Goal: Use online tool/utility: Utilize a website feature to perform a specific function

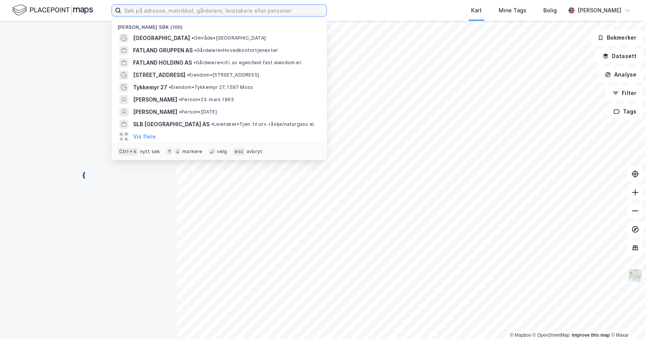
click at [155, 12] on input at bounding box center [223, 11] width 205 height 12
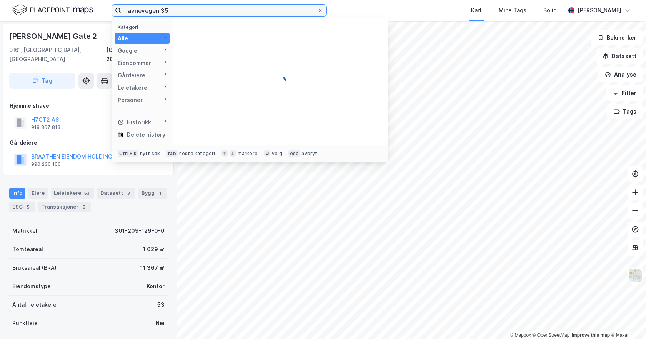
type input "havnevegen 35"
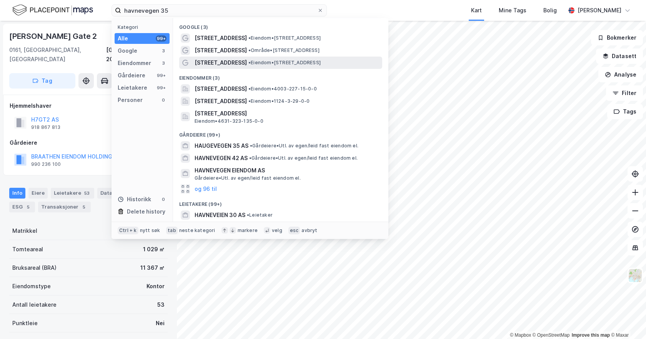
click at [230, 65] on span "[STREET_ADDRESS]" at bounding box center [221, 62] width 52 height 9
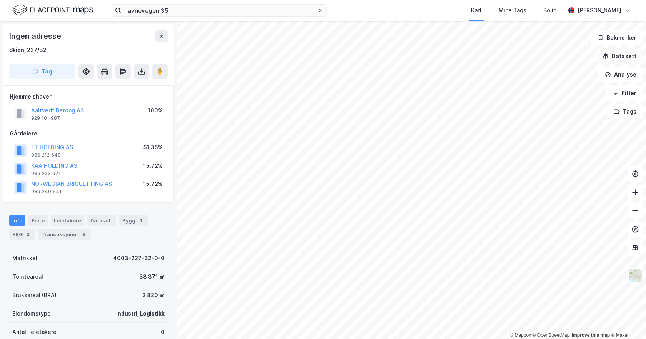
click at [624, 59] on button "Datasett" at bounding box center [619, 55] width 47 height 15
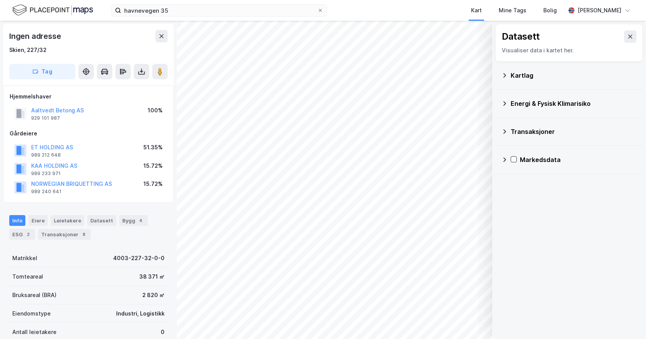
click at [624, 42] on button at bounding box center [630, 36] width 12 height 12
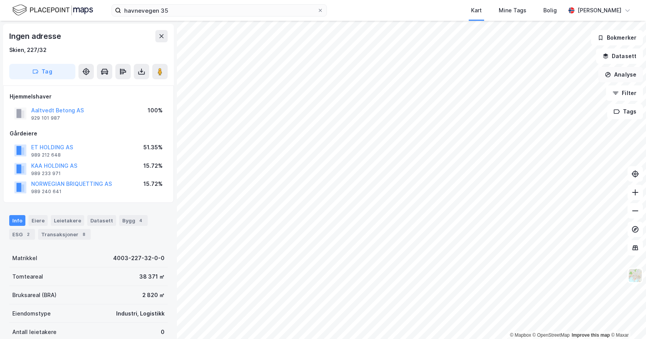
click at [616, 80] on button "Analyse" at bounding box center [620, 74] width 45 height 15
click at [618, 75] on button "Analyse" at bounding box center [620, 74] width 45 height 15
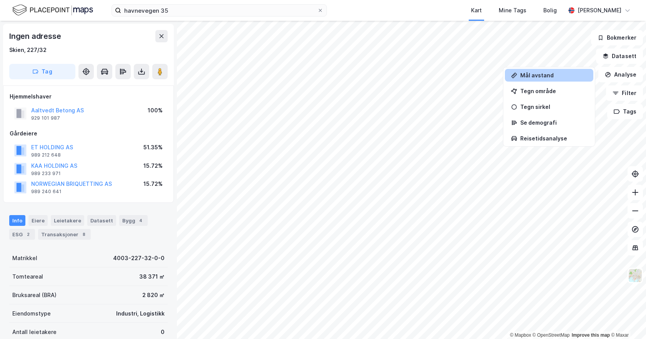
click at [533, 78] on div "Mål avstand" at bounding box center [549, 75] width 88 height 13
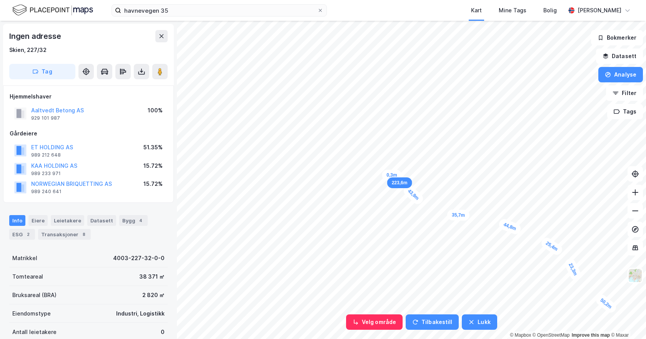
drag, startPoint x: 533, startPoint y: 78, endPoint x: 392, endPoint y: 175, distance: 171.9
click at [392, 175] on div "0,3m" at bounding box center [392, 175] width 20 height 11
click at [190, 131] on div "13,5m" at bounding box center [200, 132] width 24 height 14
click at [390, 181] on div "0,9m" at bounding box center [391, 180] width 20 height 11
